Goal: Find specific page/section: Find specific page/section

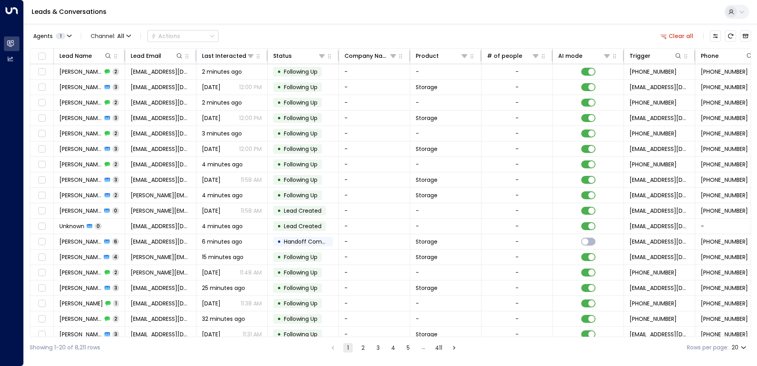
scroll to position [0, 161]
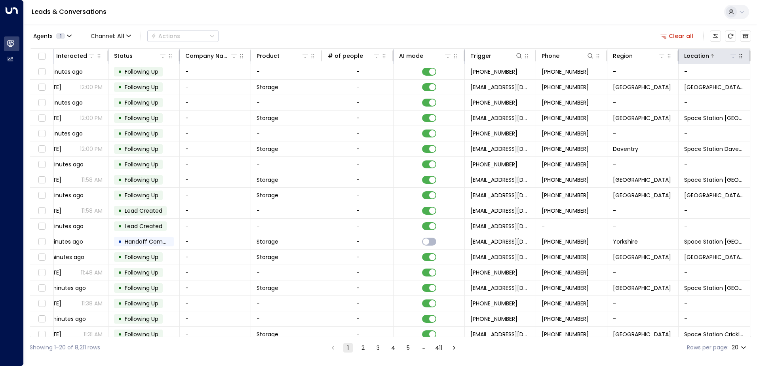
click at [731, 57] on icon at bounding box center [733, 56] width 6 height 6
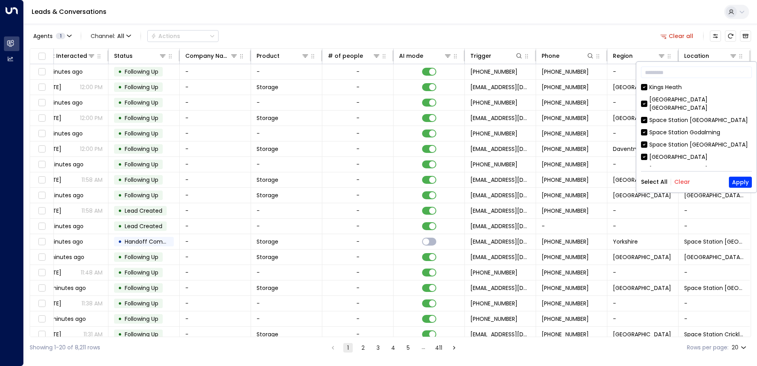
click at [678, 180] on button "Clear" at bounding box center [682, 182] width 16 height 6
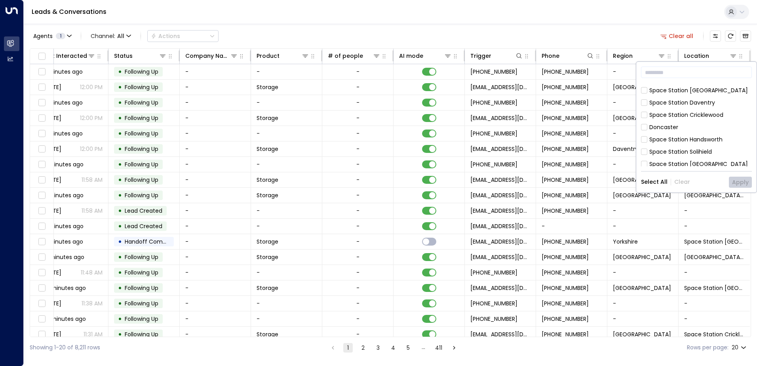
scroll to position [237, 0]
click at [739, 181] on button "Apply" at bounding box center [740, 182] width 23 height 11
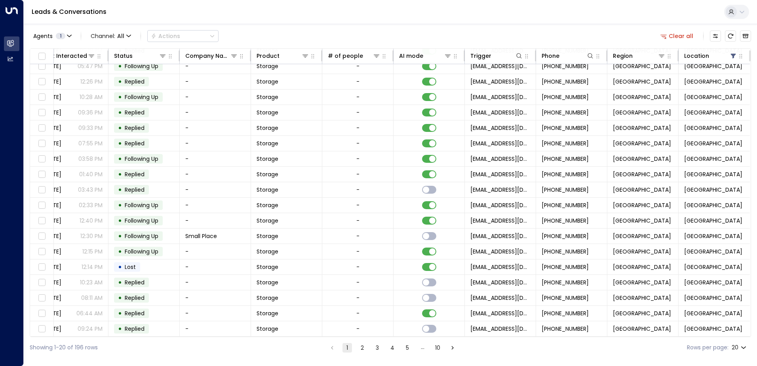
scroll to position [39, 0]
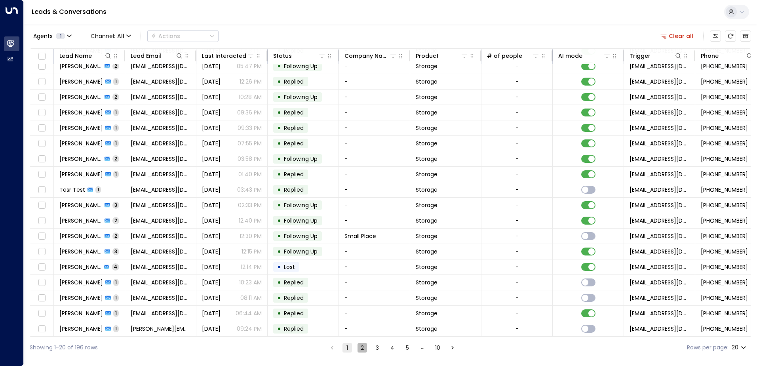
click at [362, 348] on button "2" at bounding box center [361, 347] width 9 height 9
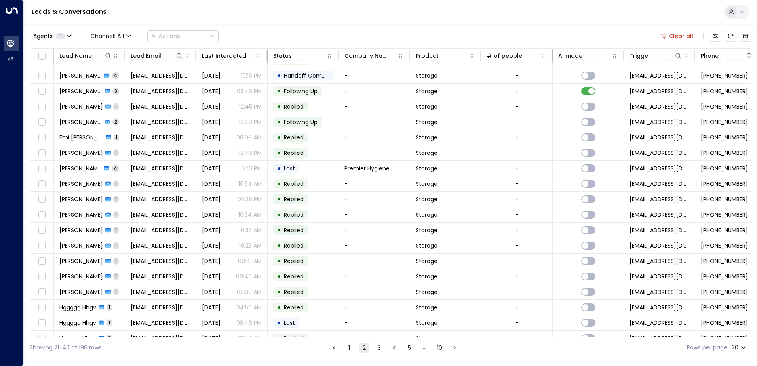
scroll to position [39, 0]
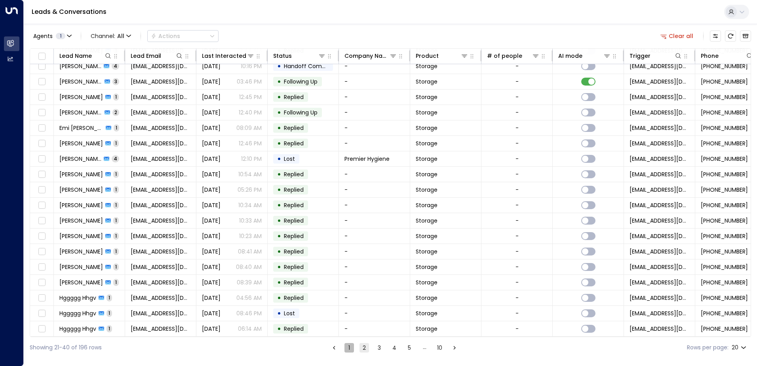
click at [349, 350] on button "1" at bounding box center [348, 347] width 9 height 9
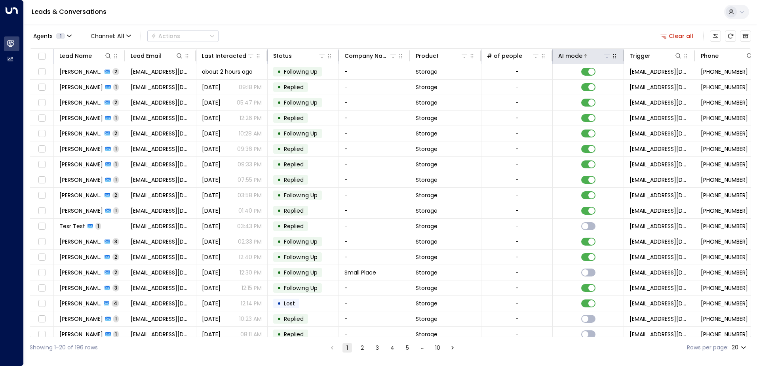
click at [587, 56] on div at bounding box center [596, 56] width 28 height 8
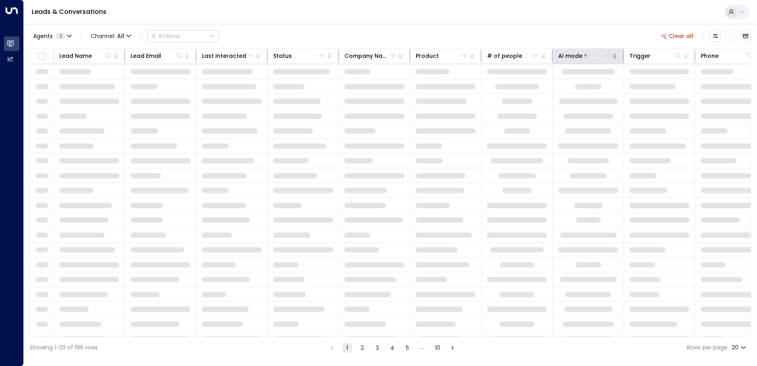
click at [587, 56] on div at bounding box center [596, 56] width 28 height 8
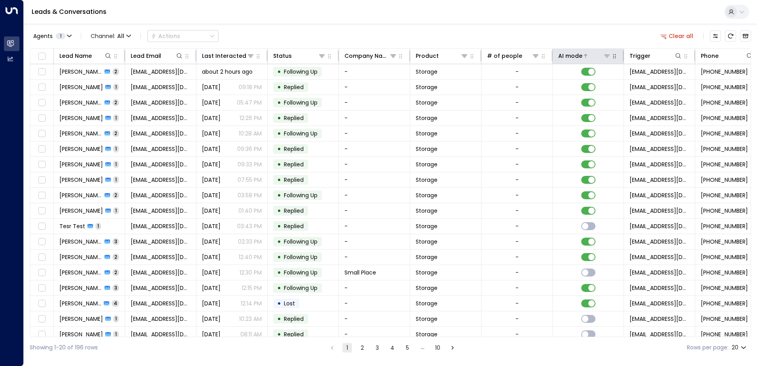
click at [589, 54] on div at bounding box center [596, 56] width 28 height 8
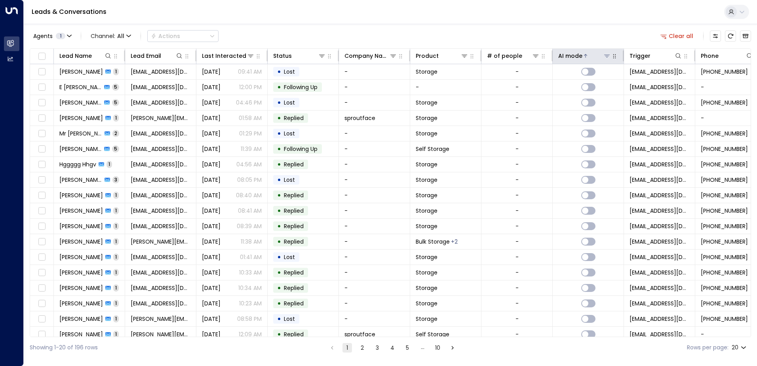
click at [589, 54] on div at bounding box center [596, 56] width 28 height 8
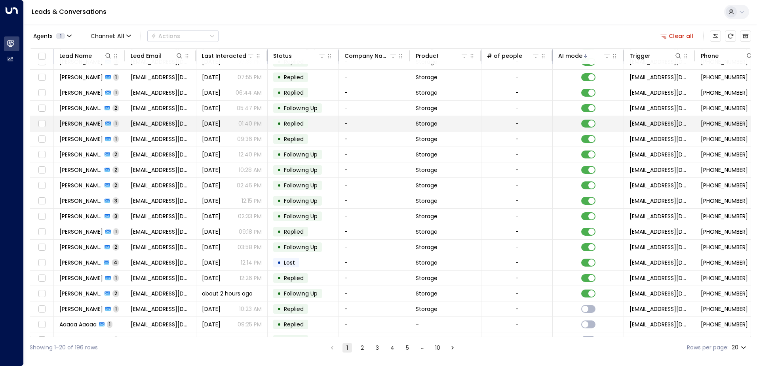
scroll to position [39, 0]
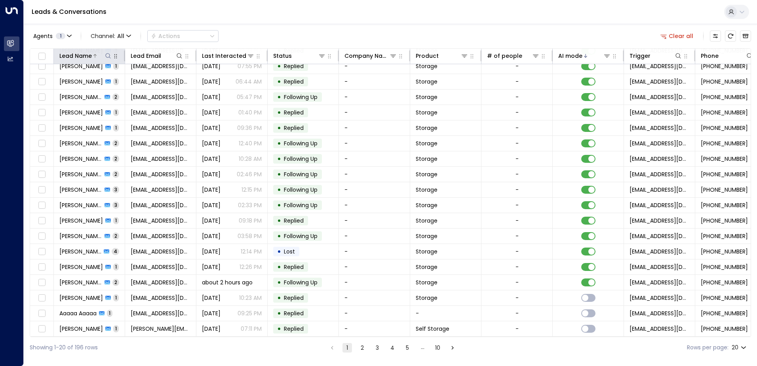
click at [110, 57] on icon at bounding box center [108, 56] width 6 height 6
type input "***"
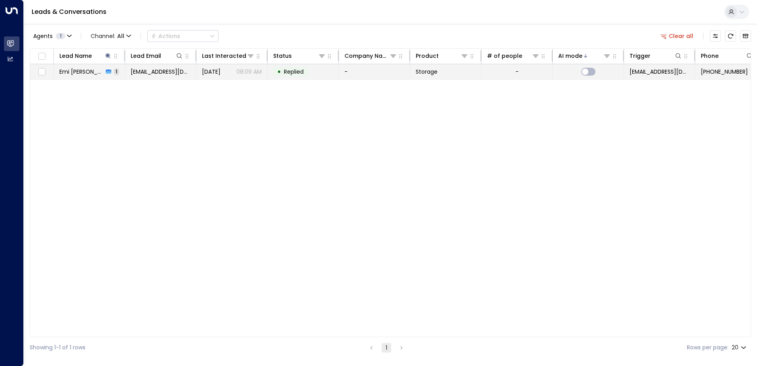
click at [215, 70] on span "[DATE]" at bounding box center [211, 72] width 19 height 8
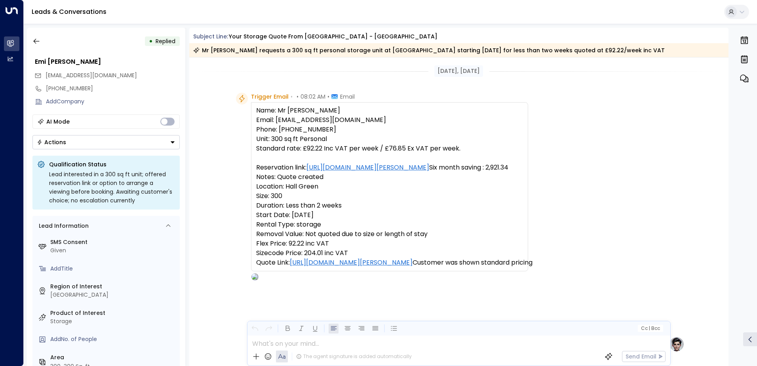
scroll to position [298, 0]
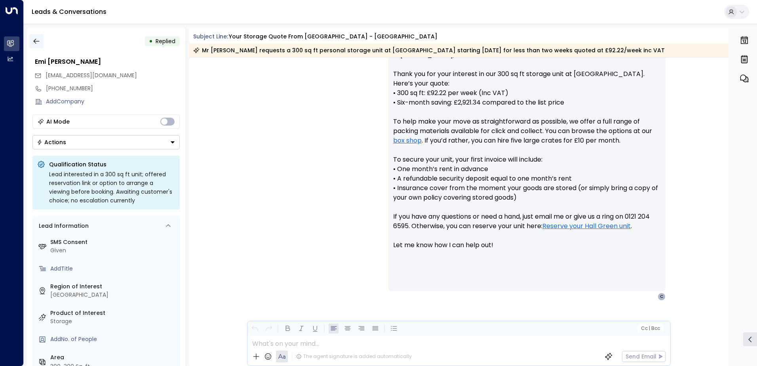
click at [35, 44] on icon "button" at bounding box center [36, 41] width 8 height 8
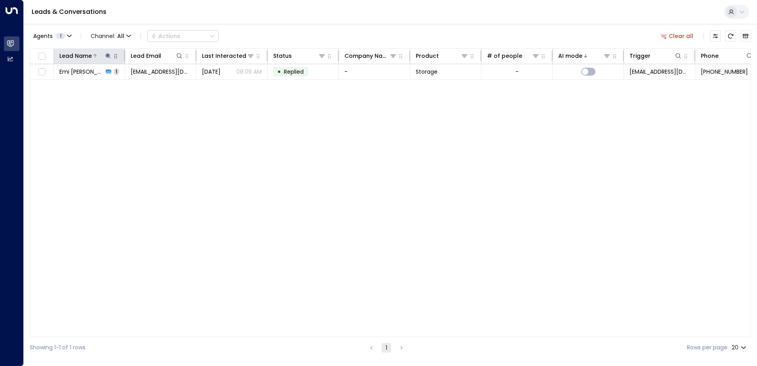
click at [107, 55] on icon at bounding box center [107, 55] width 5 height 5
type input "*"
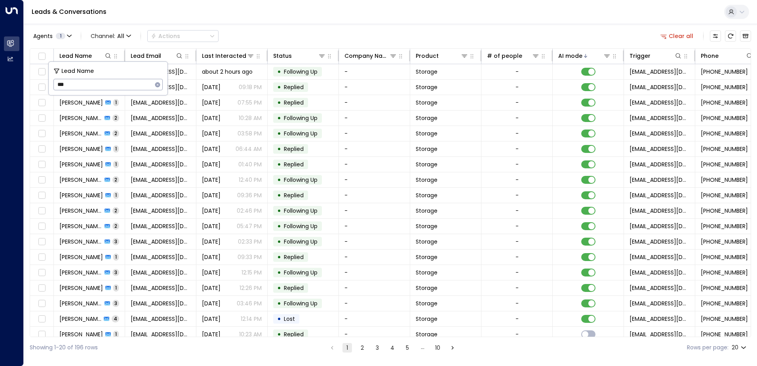
type input "****"
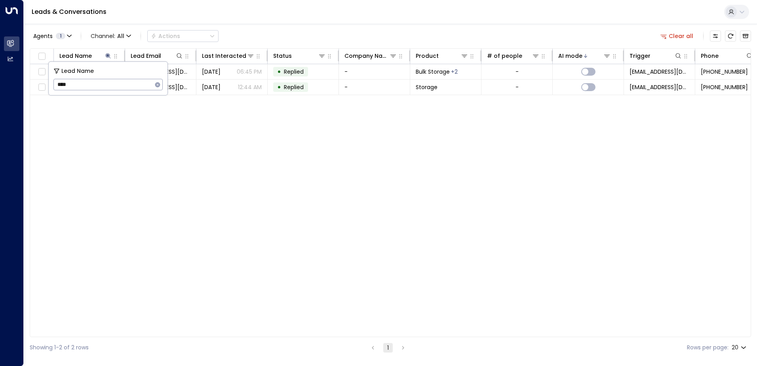
click at [203, 120] on div "Lead Name Lead Email Last Interacted Status Company Name Product # of people AI…" at bounding box center [390, 192] width 721 height 289
